Goal: Transaction & Acquisition: Register for event/course

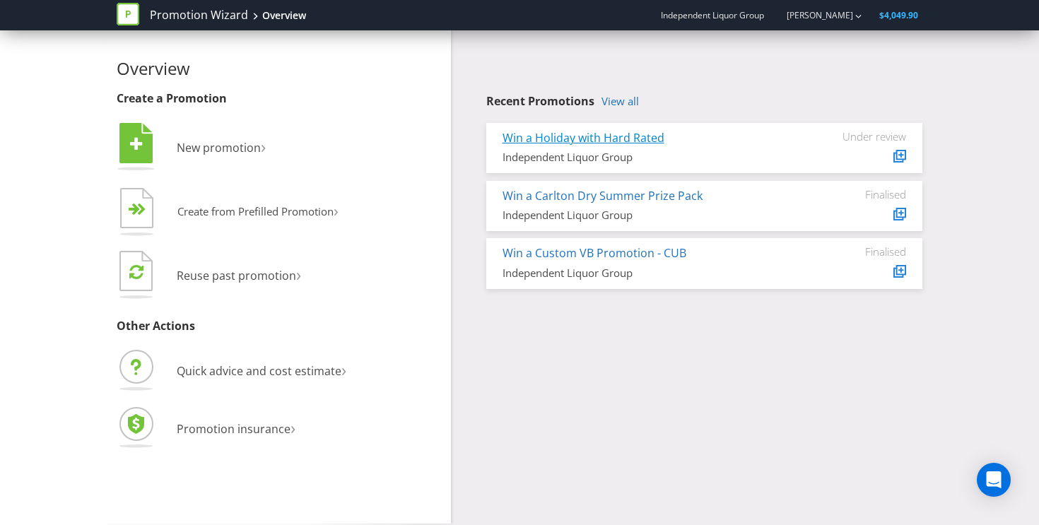
click at [636, 137] on link "Win a Holiday with Hard Rated" at bounding box center [583, 138] width 162 height 16
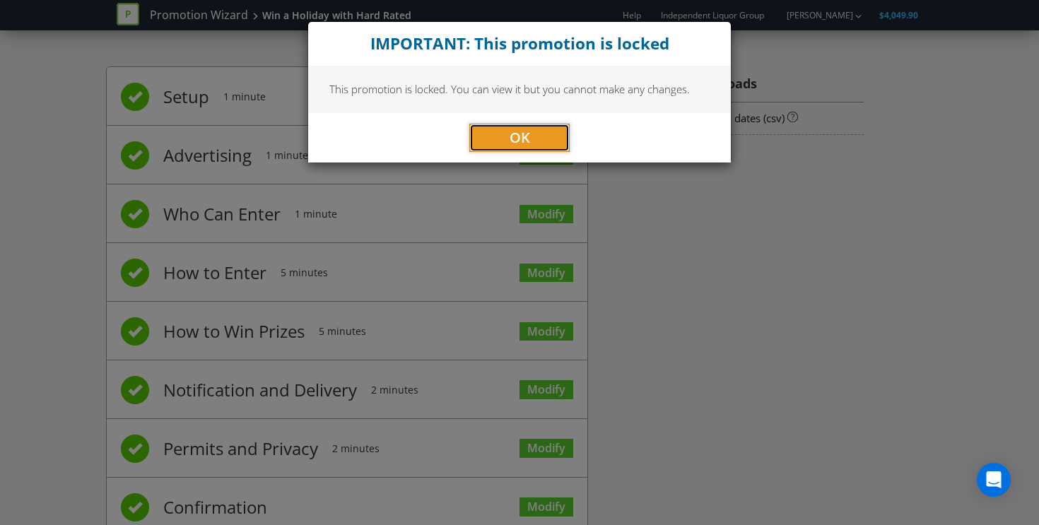
click at [522, 129] on span "OK" at bounding box center [520, 137] width 20 height 19
